Goal: Information Seeking & Learning: Learn about a topic

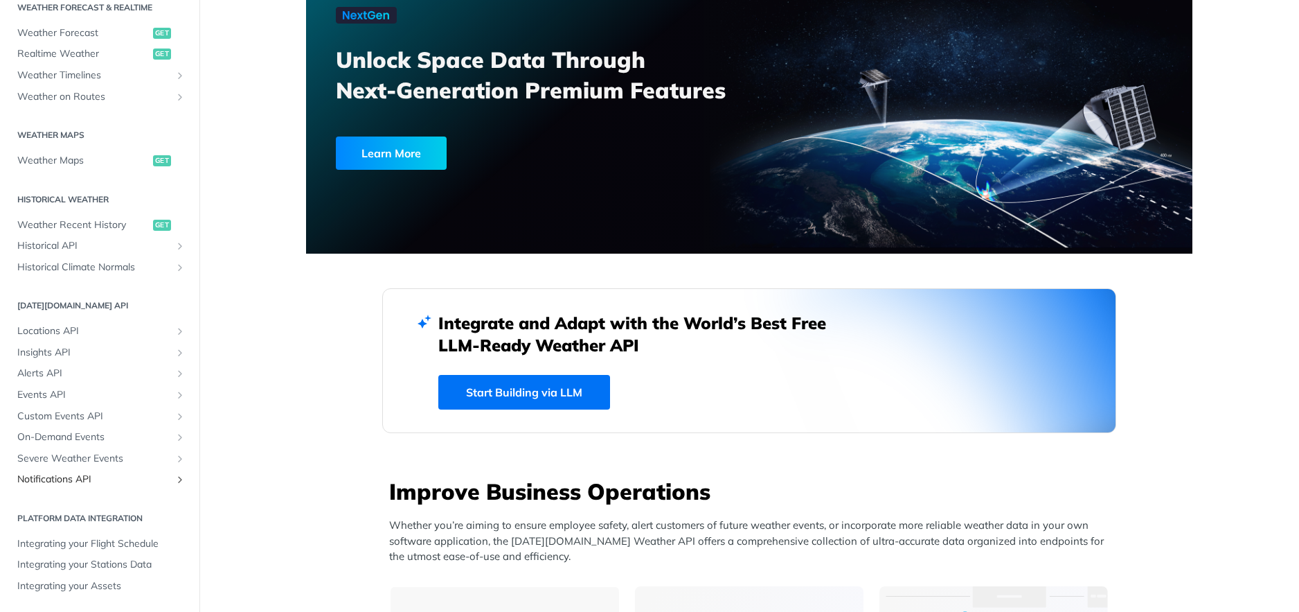
scroll to position [100, 0]
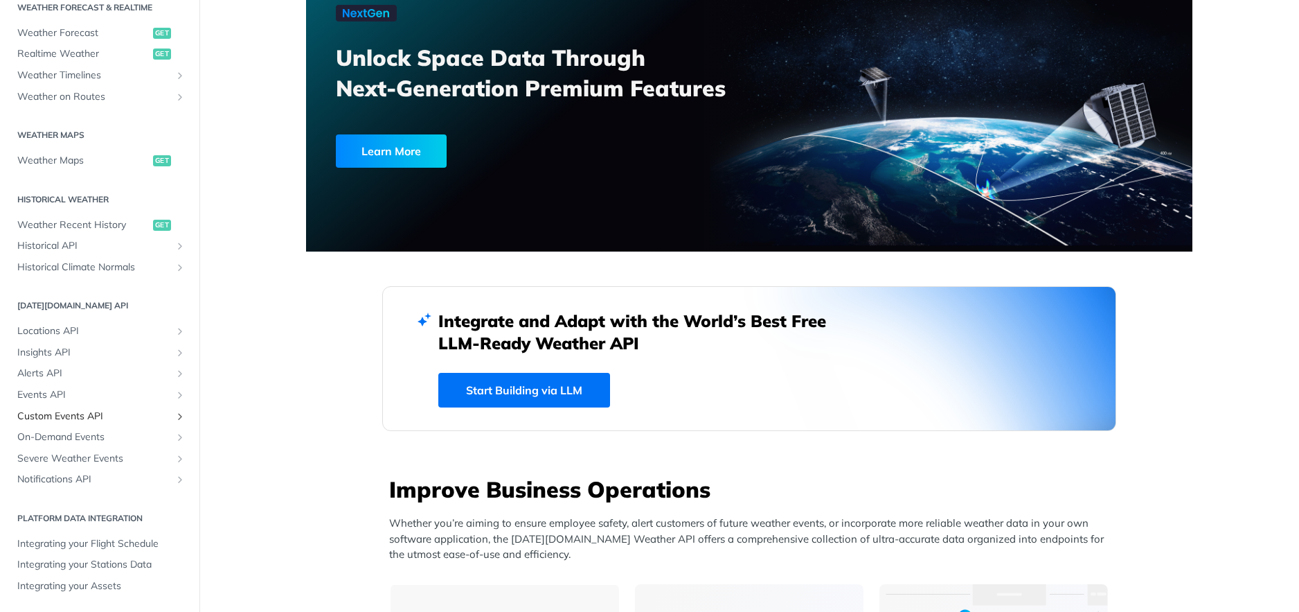
click at [68, 419] on span "Custom Events API" at bounding box center [94, 416] width 154 height 14
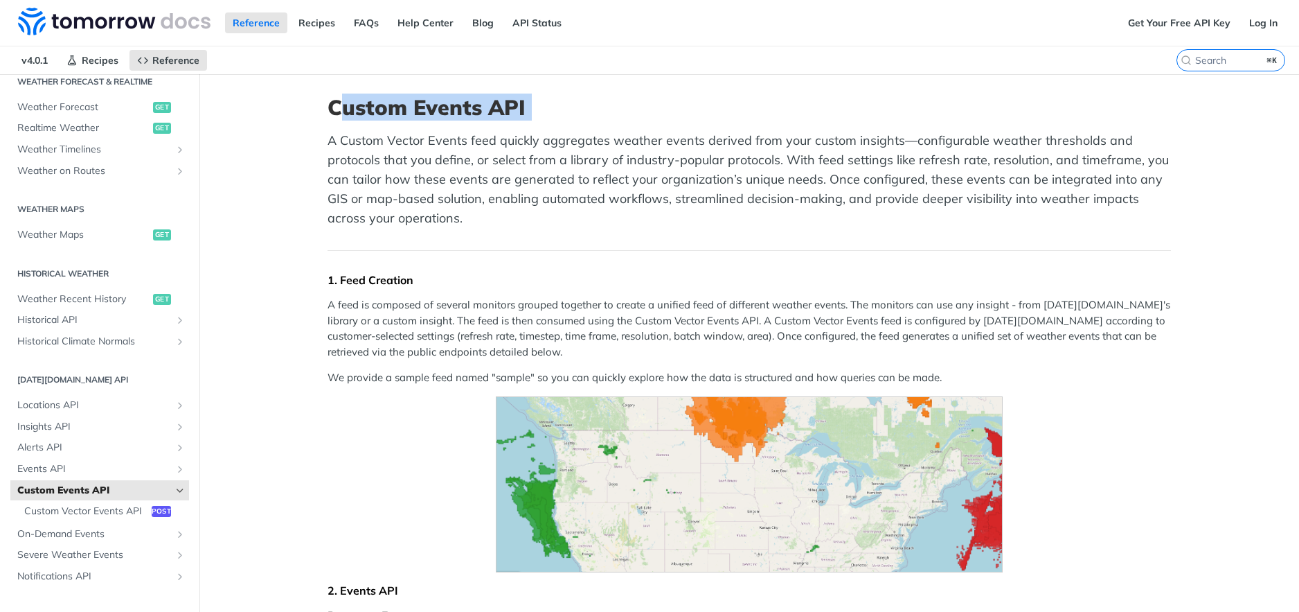
drag, startPoint x: 347, startPoint y: 116, endPoint x: 514, endPoint y: 124, distance: 167.1
click at [514, 124] on header "Custom Events API A Custom Vector Events feed quickly aggregates weather events…" at bounding box center [750, 173] width 844 height 156
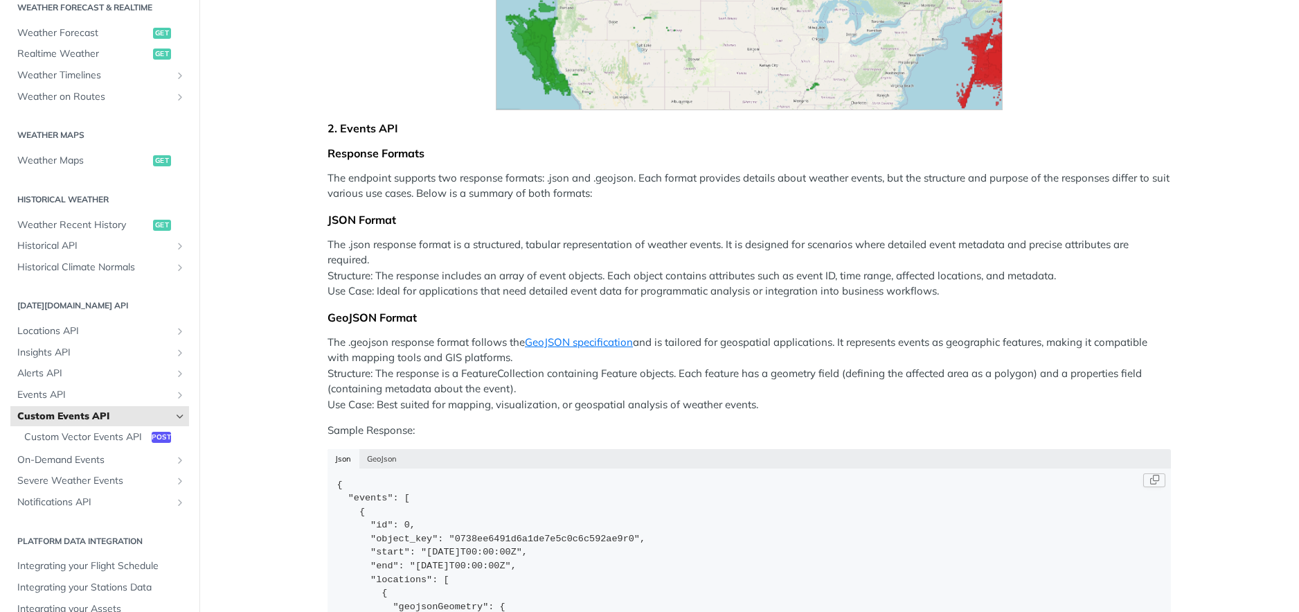
scroll to position [669, 0]
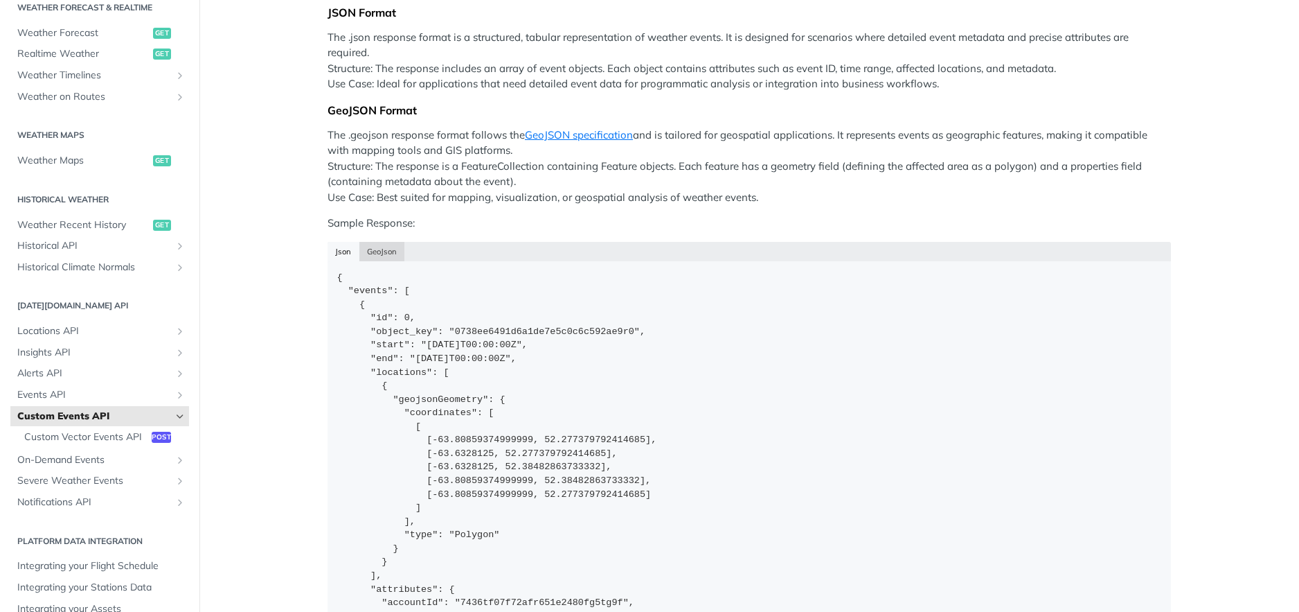
click at [365, 255] on button "GeoJson" at bounding box center [382, 251] width 46 height 19
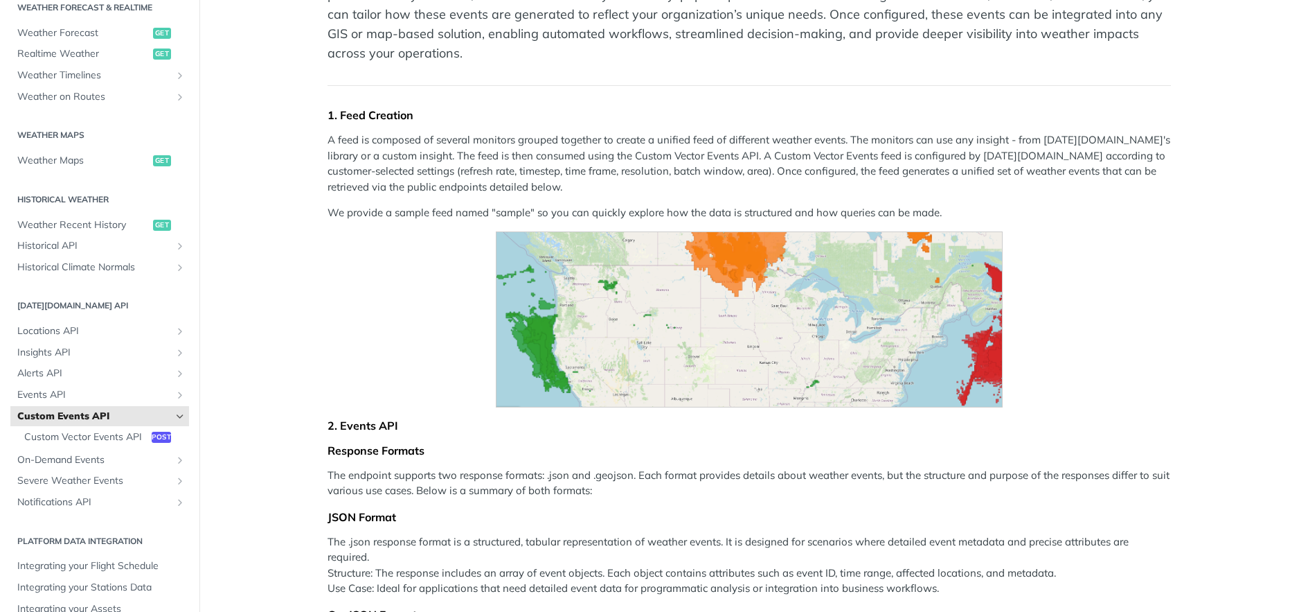
scroll to position [0, 0]
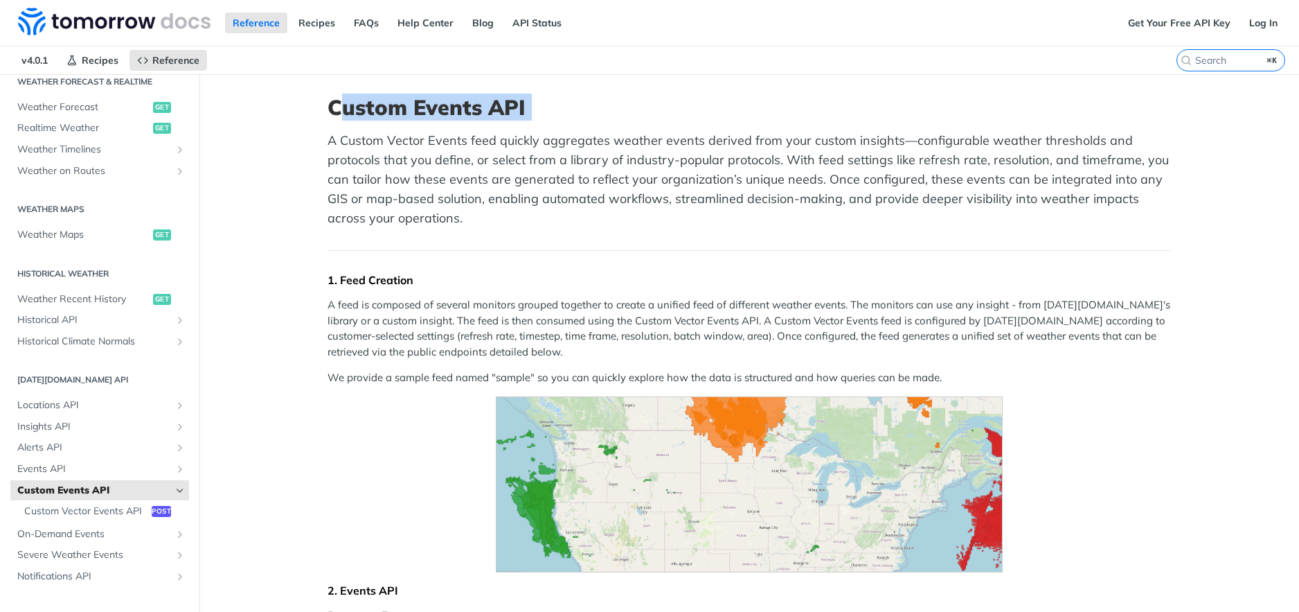
drag, startPoint x: 322, startPoint y: 106, endPoint x: 526, endPoint y: 121, distance: 204.2
click at [521, 121] on header "Custom Events API A Custom Vector Events feed quickly aggregates weather events…" at bounding box center [750, 173] width 844 height 156
